Goal: Task Accomplishment & Management: Use online tool/utility

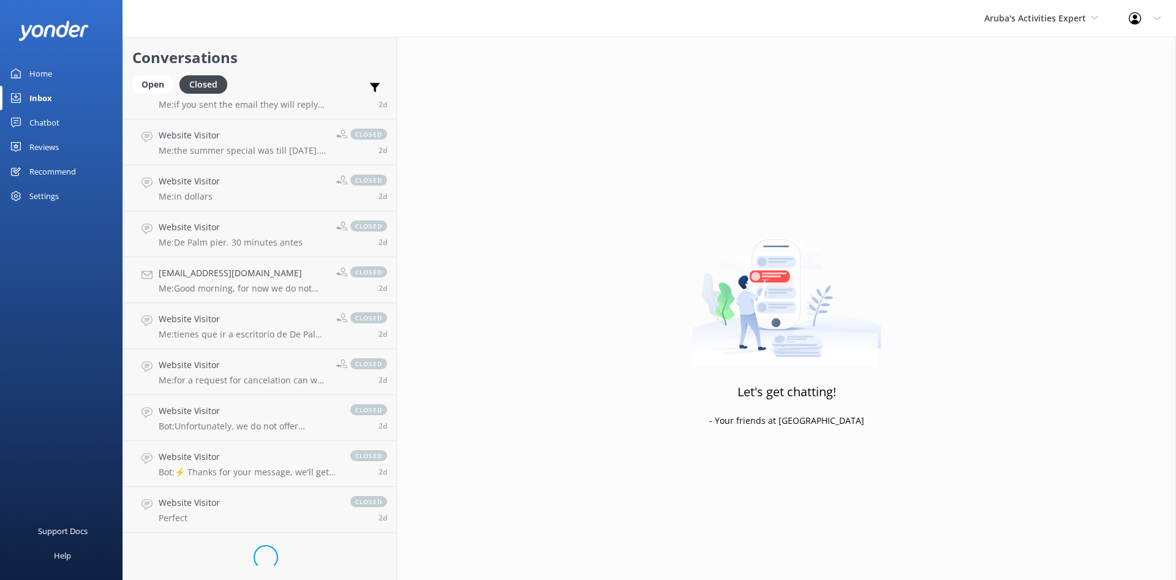
scroll to position [1407, 0]
click at [157, 86] on div "Open" at bounding box center [152, 84] width 41 height 18
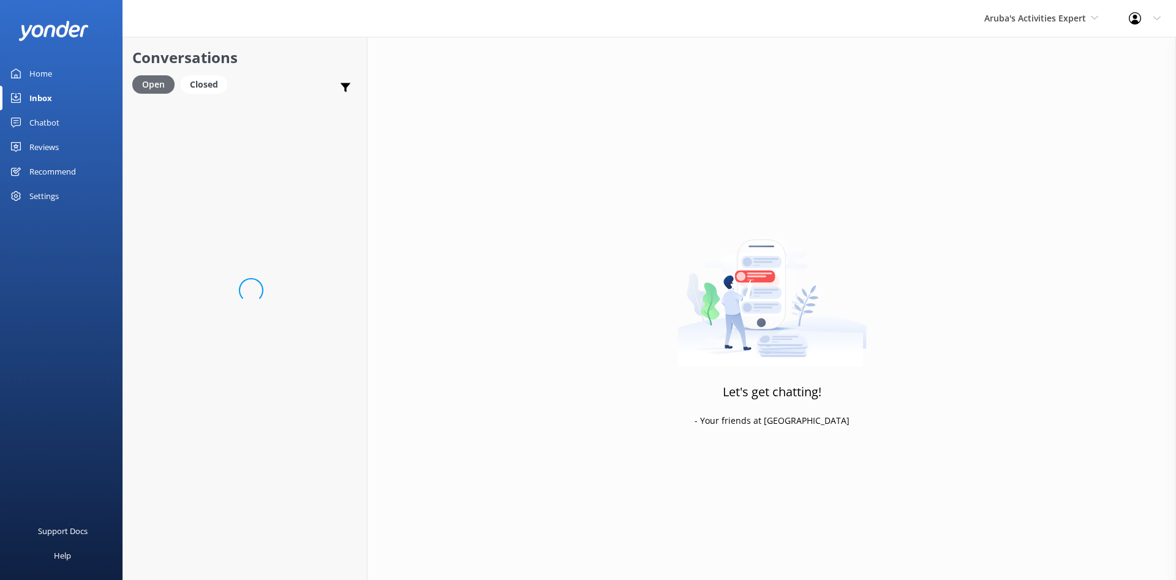
scroll to position [101, 0]
click at [67, 124] on link "Chatbot" at bounding box center [61, 122] width 122 height 24
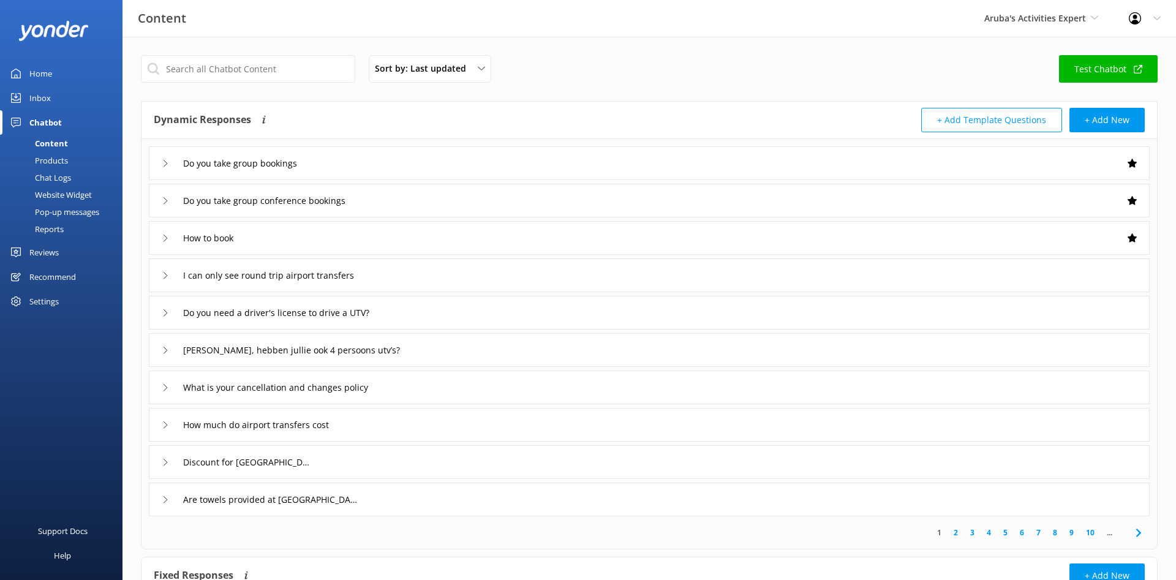
click at [63, 156] on div "Products" at bounding box center [37, 160] width 61 height 17
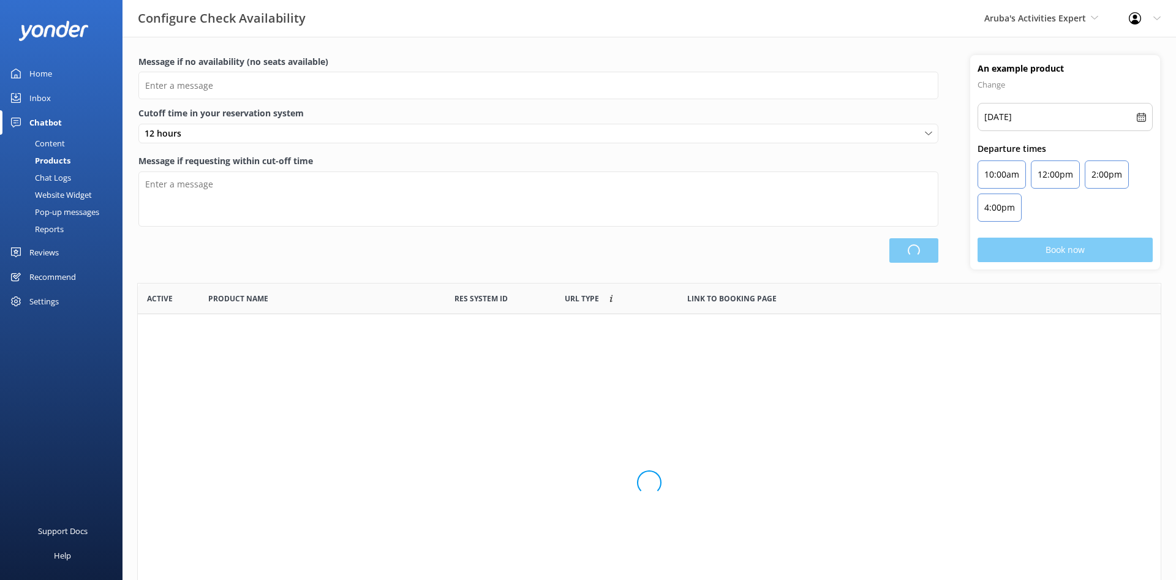
scroll to position [368, 1022]
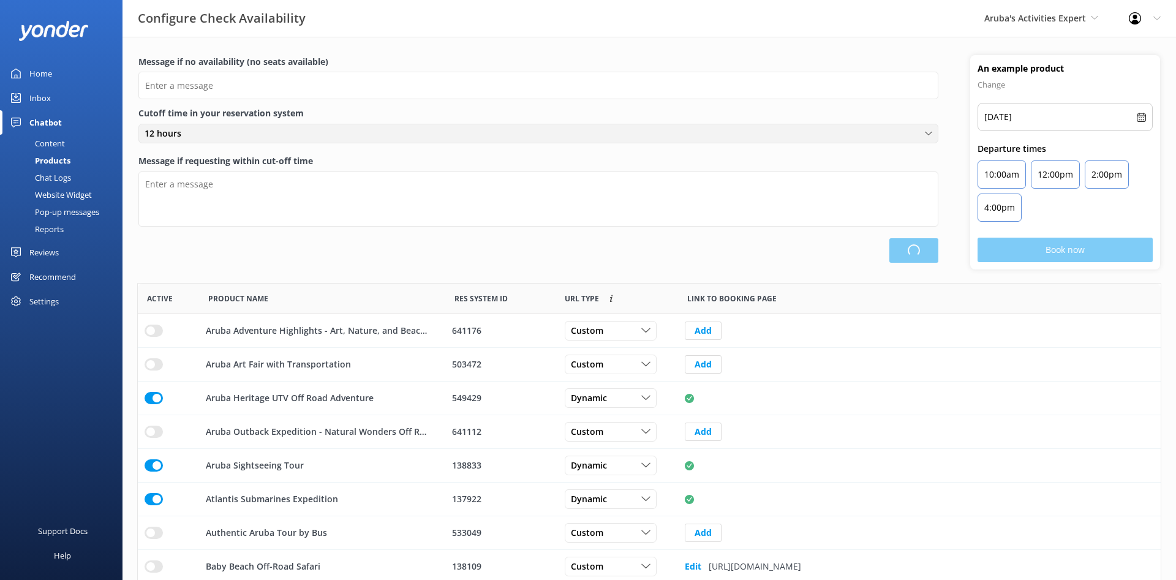
type input "There are no seats available, please check an alternative day"
type textarea "Our online booking system closes {hours} prior to departure. Please contact us …"
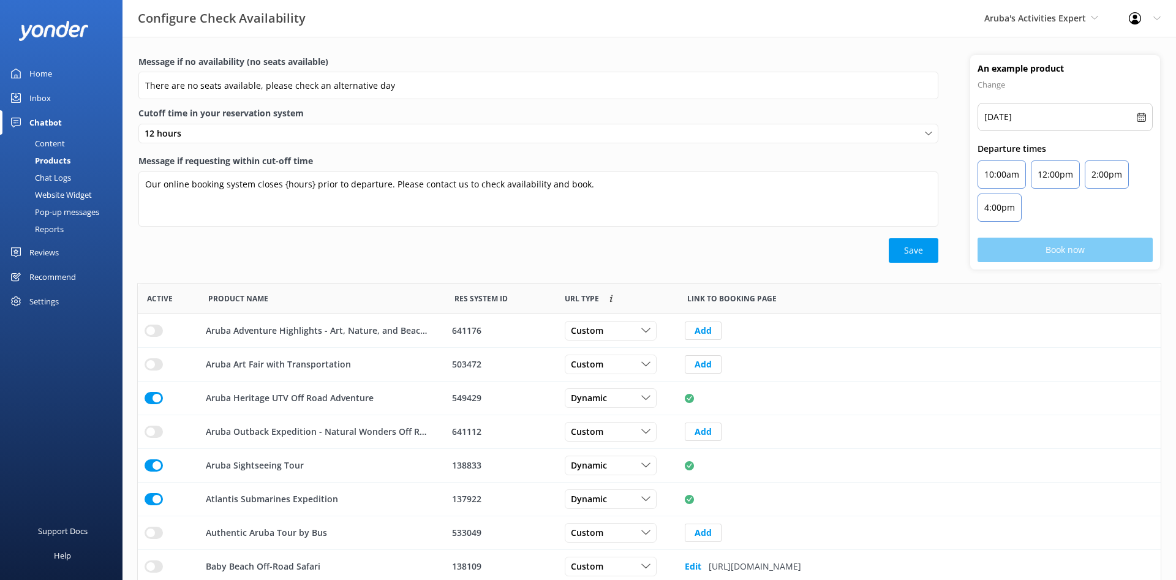
click at [70, 179] on div "Chat Logs" at bounding box center [39, 177] width 64 height 17
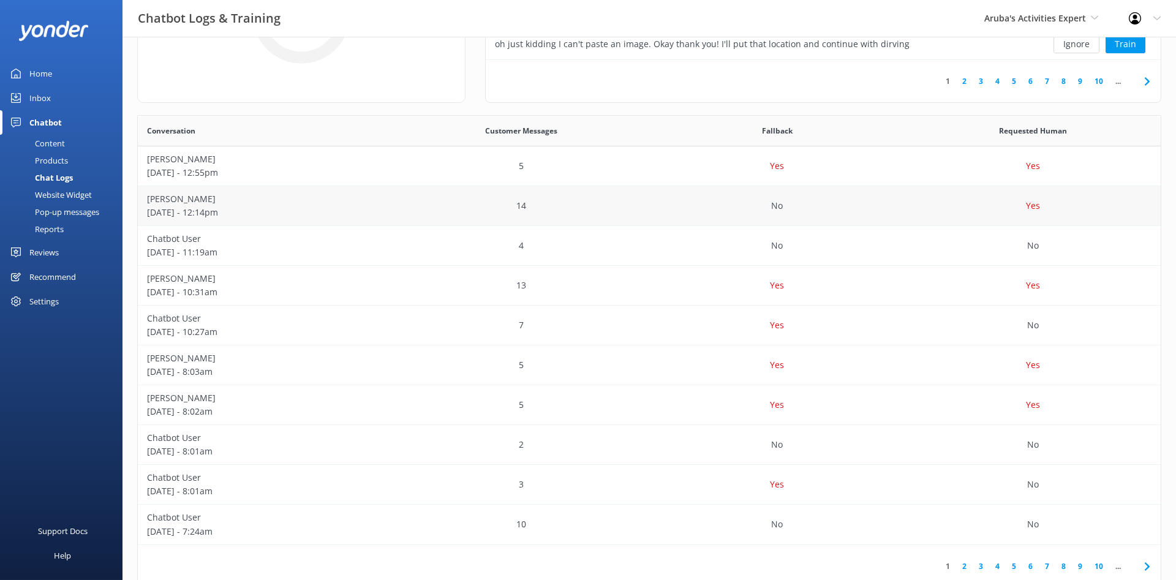
scroll to position [182, 0]
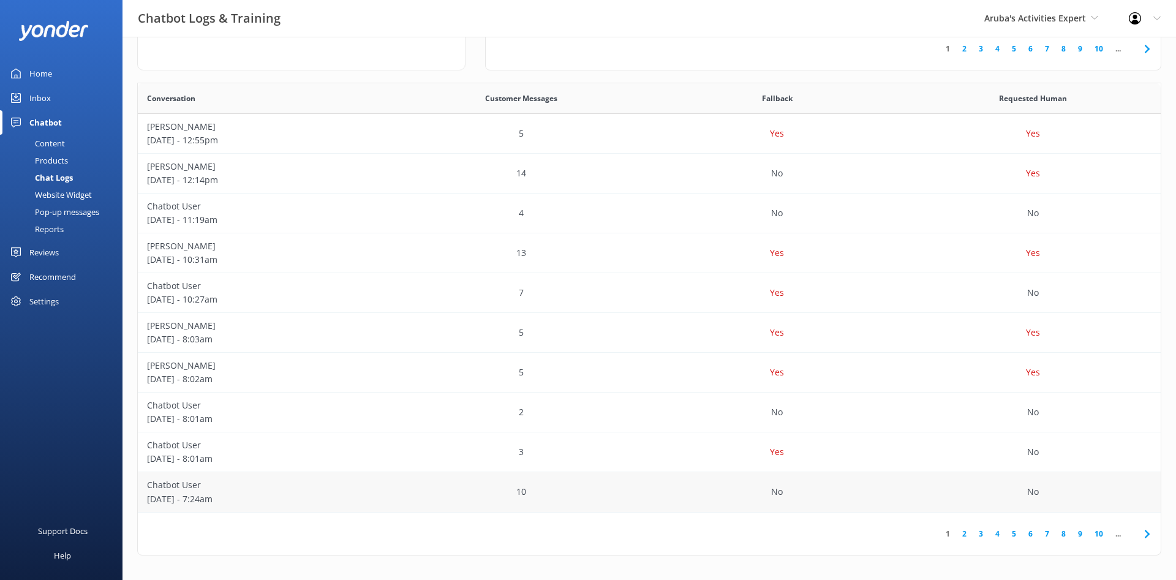
click at [228, 481] on p "Chatbot User" at bounding box center [266, 484] width 238 height 13
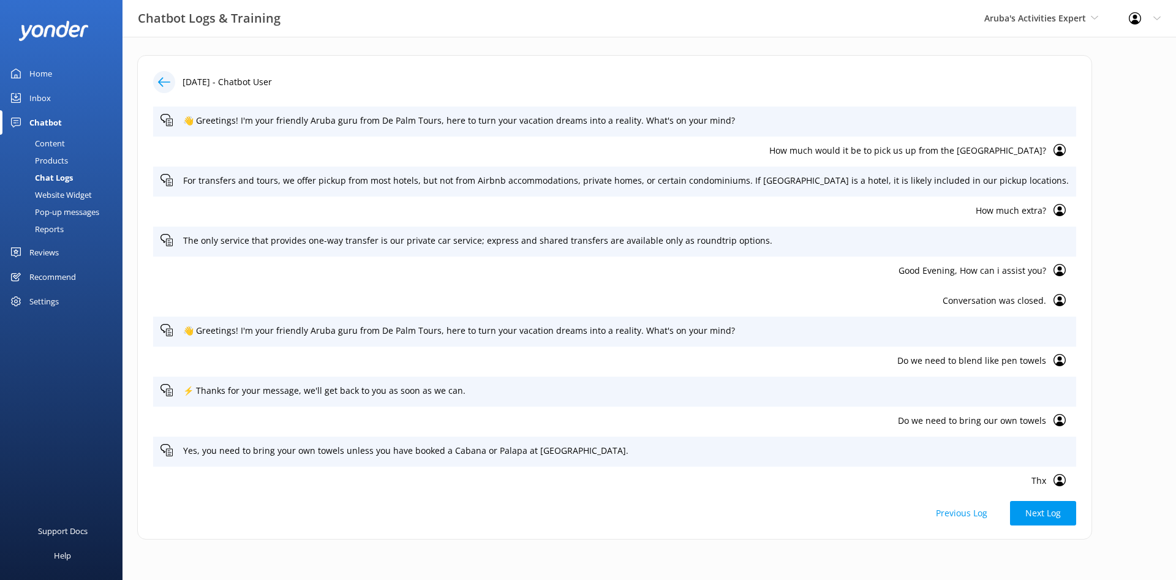
click at [171, 84] on div at bounding box center [164, 82] width 22 height 22
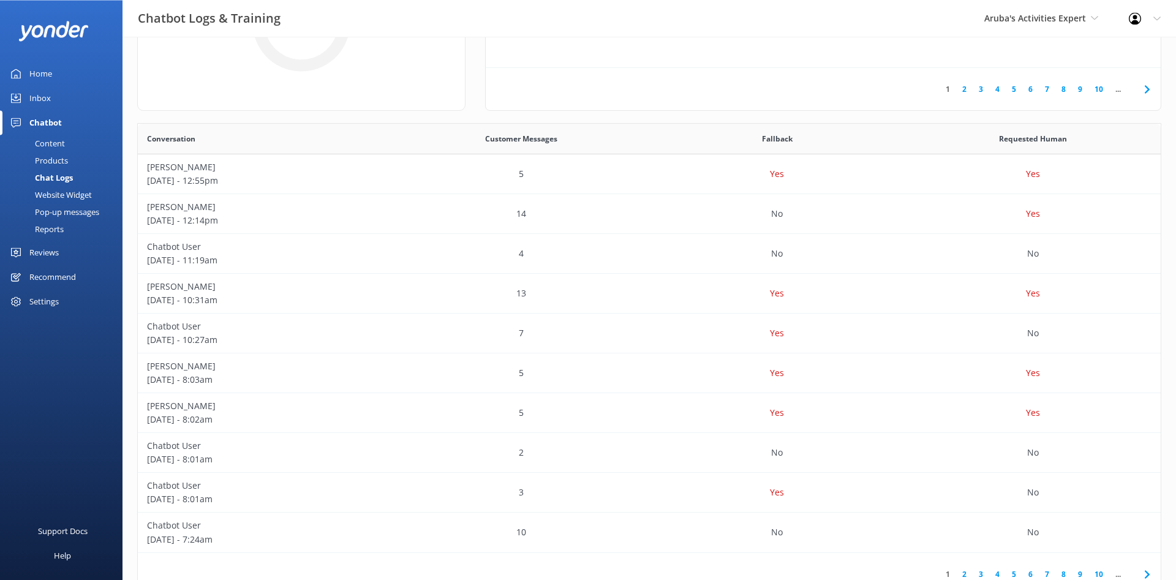
scroll to position [182, 0]
